Goal: Navigation & Orientation: Find specific page/section

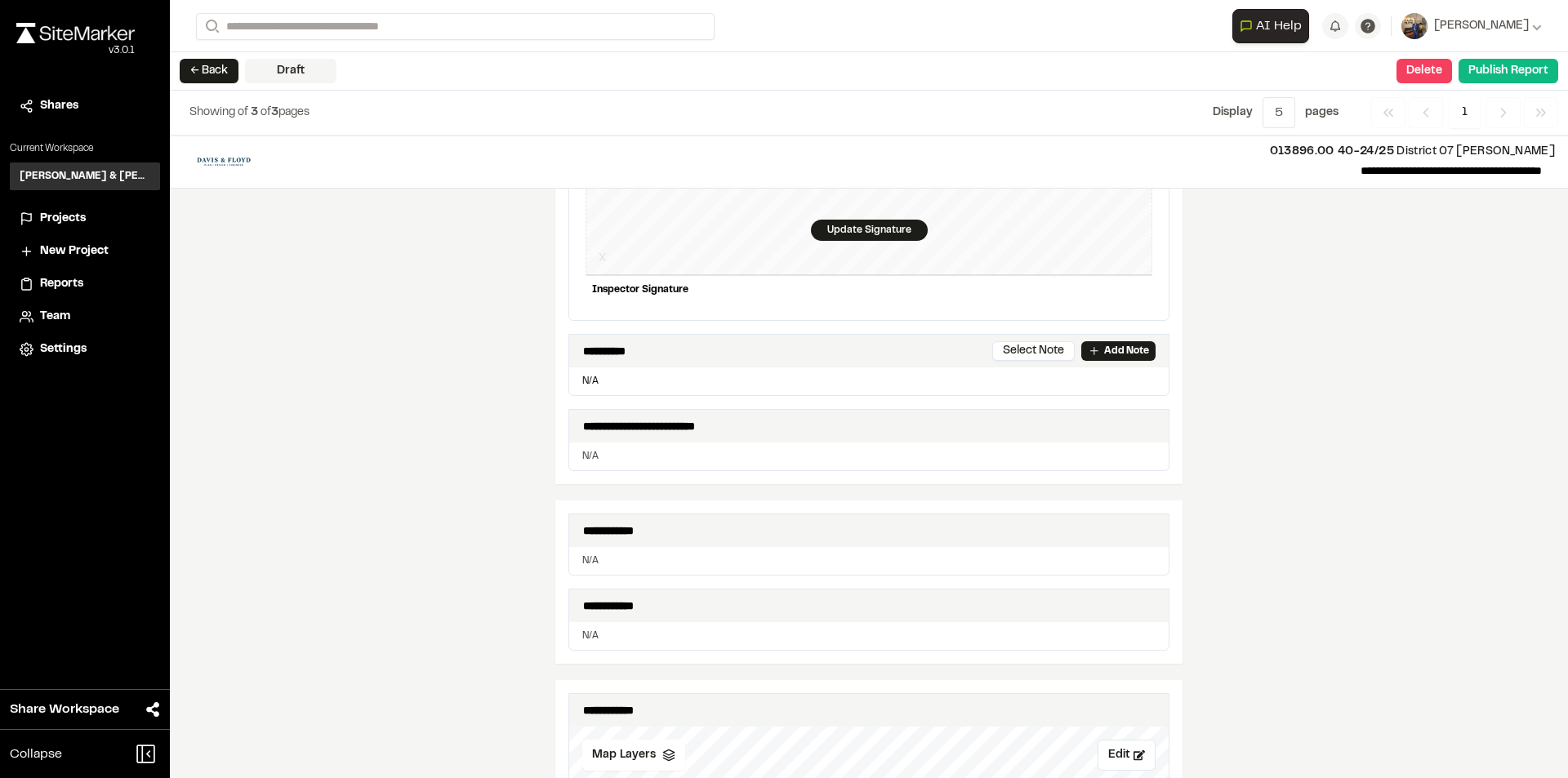
scroll to position [122, 0]
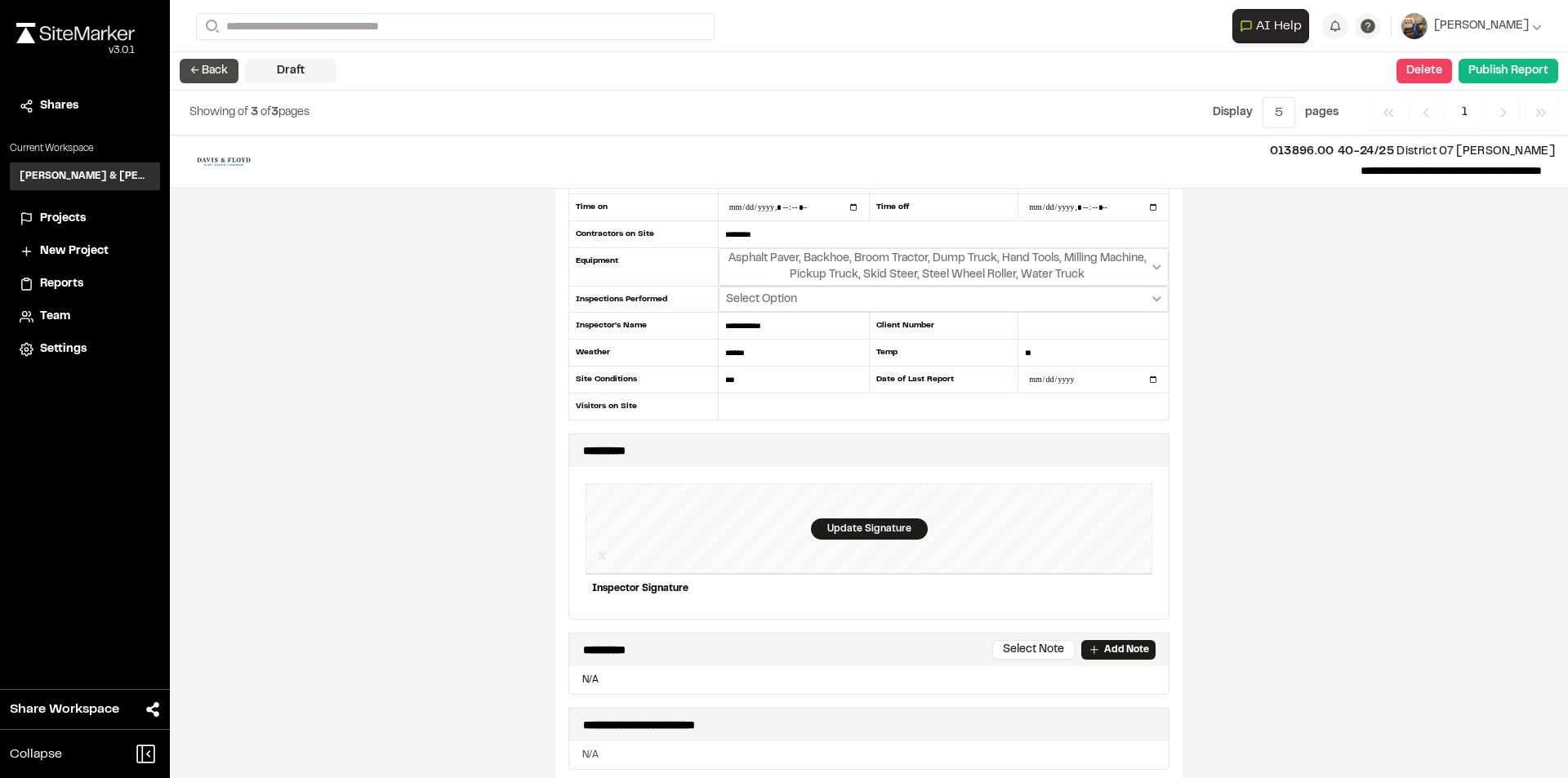
click at [214, 70] on button "← Back" at bounding box center [209, 71] width 59 height 25
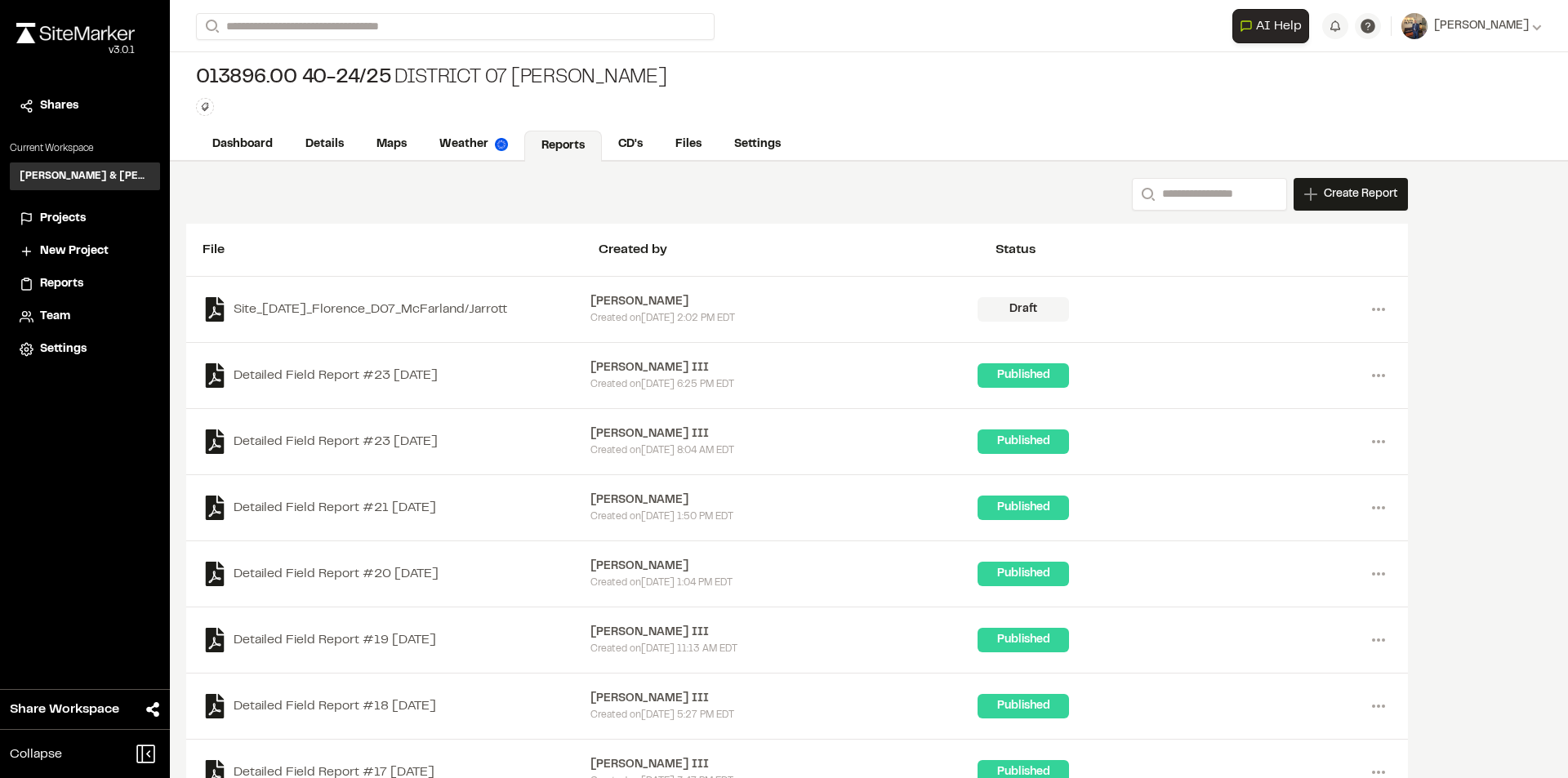
click at [59, 215] on span "Projects" at bounding box center [62, 219] width 46 height 18
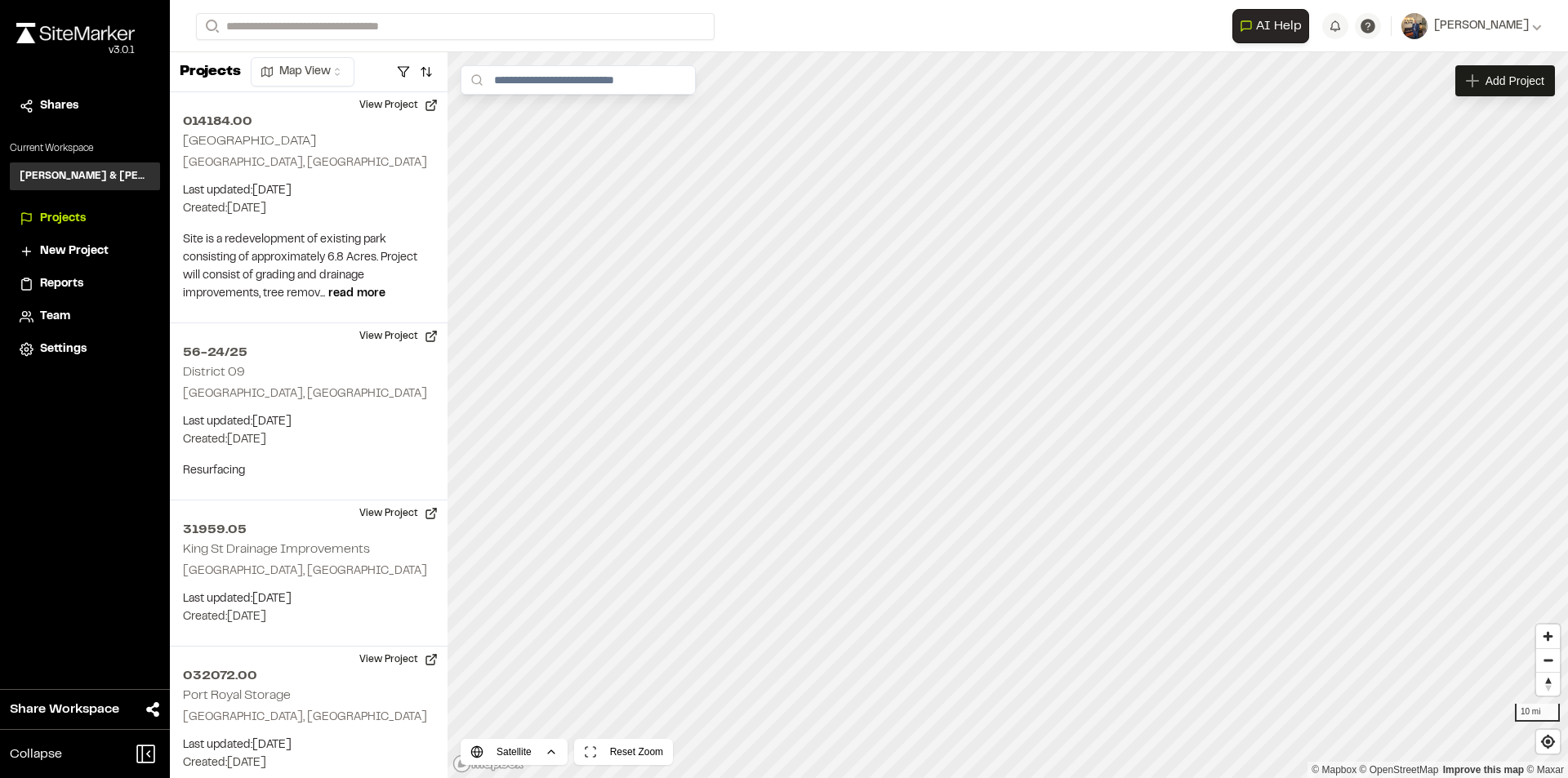
scroll to position [2286, 0]
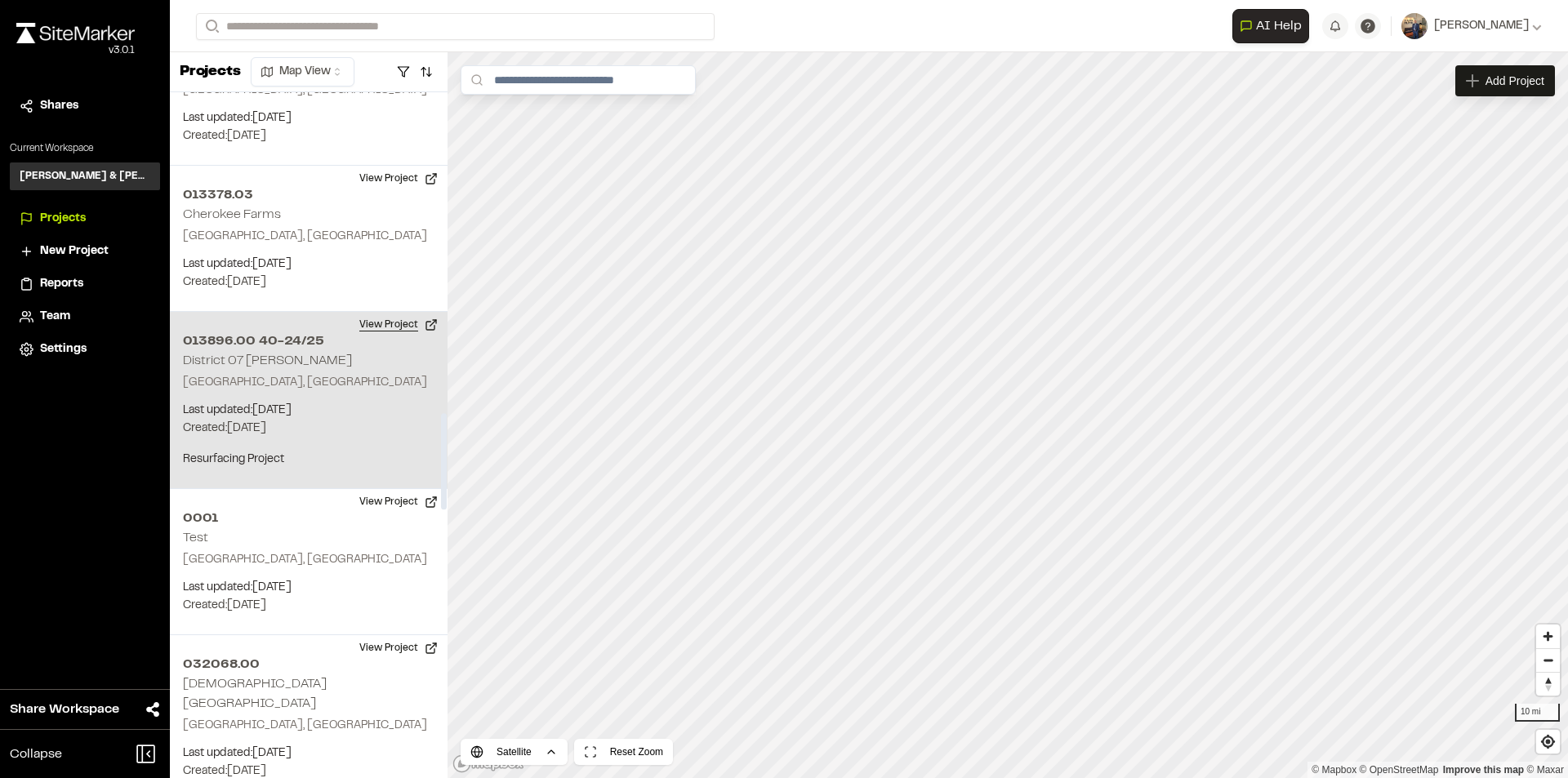
click at [379, 318] on button "View Project" at bounding box center [398, 325] width 98 height 26
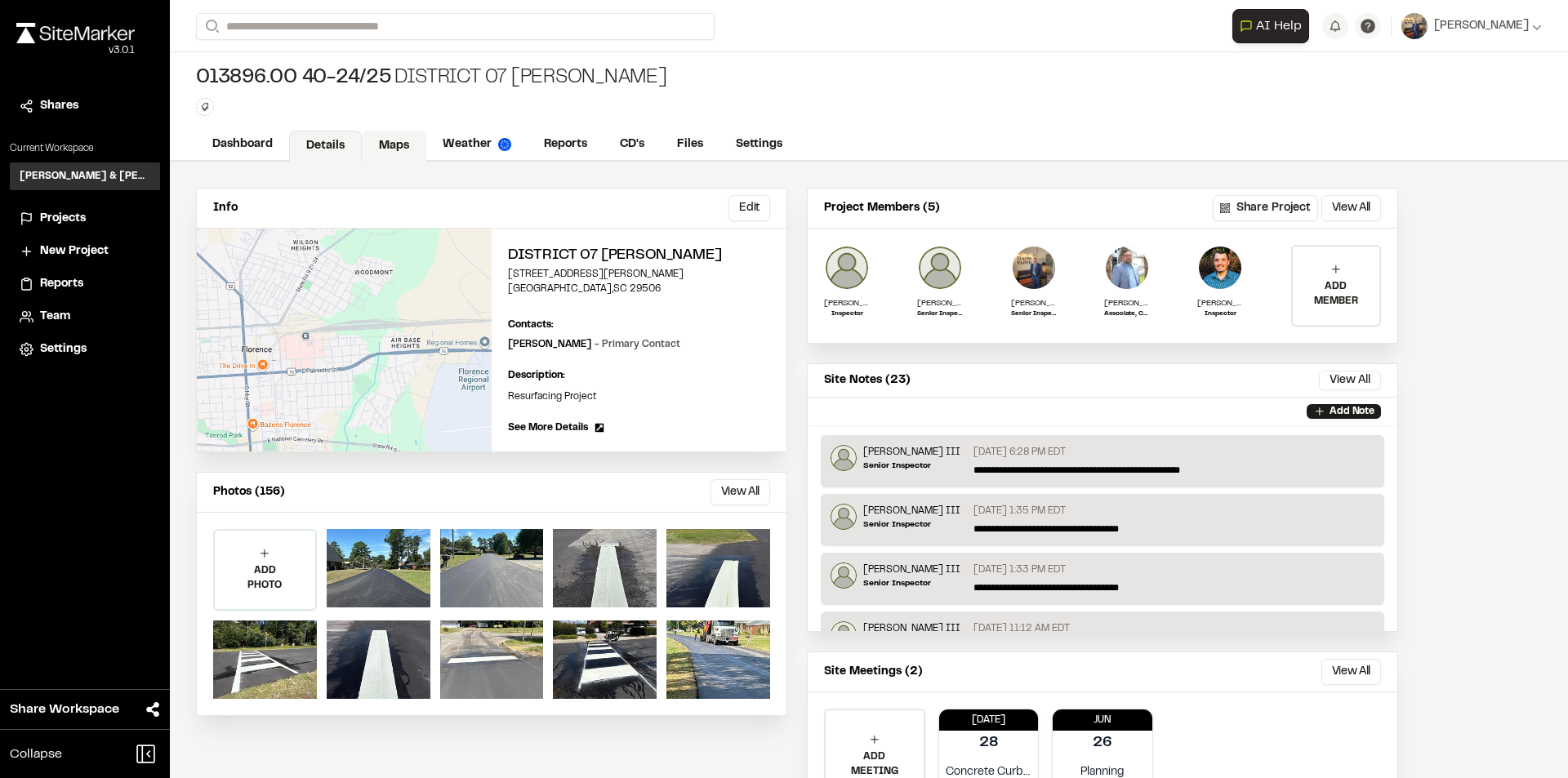
click at [400, 138] on link "Maps" at bounding box center [394, 146] width 65 height 31
